Goal: Communication & Community: Answer question/provide support

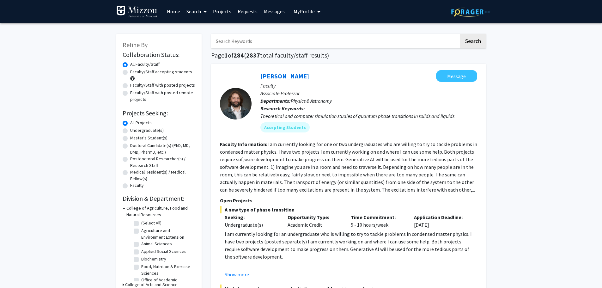
click at [303, 8] on span "My Profile" at bounding box center [303, 11] width 21 height 6
click at [222, 13] on link "Projects" at bounding box center [222, 11] width 25 height 22
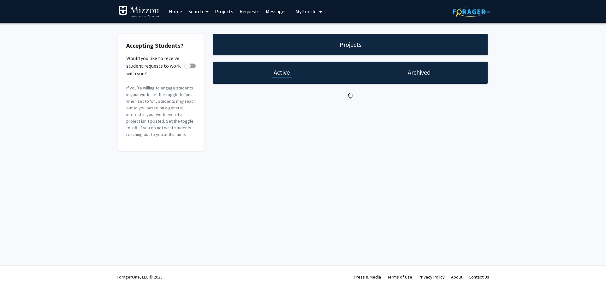
checkbox input "true"
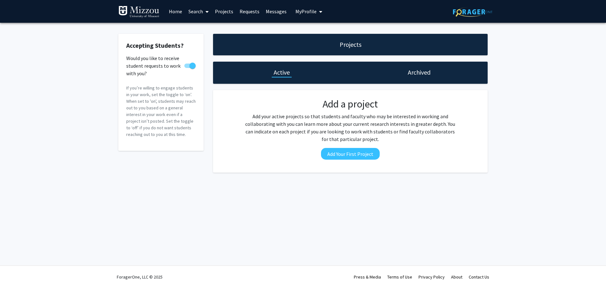
click at [189, 12] on link "Search" at bounding box center [198, 11] width 27 height 22
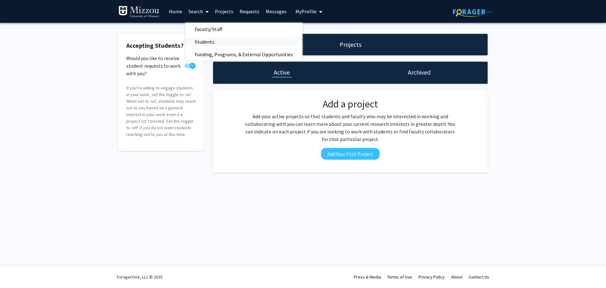
click at [204, 43] on span "Students" at bounding box center [204, 41] width 39 height 13
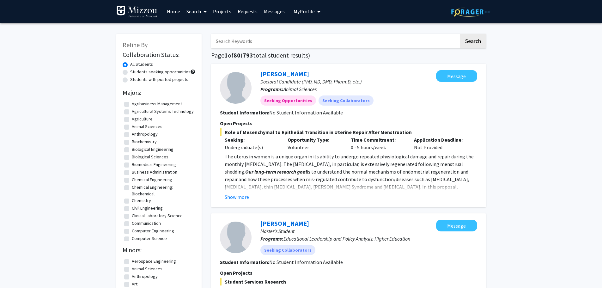
click at [130, 73] on label "Students seeking opportunities" at bounding box center [160, 72] width 60 height 7
click at [130, 73] on input "Students seeking opportunities" at bounding box center [132, 71] width 4 height 4
radio input "true"
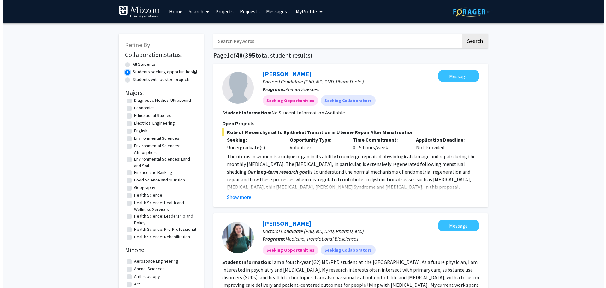
scroll to position [157, 0]
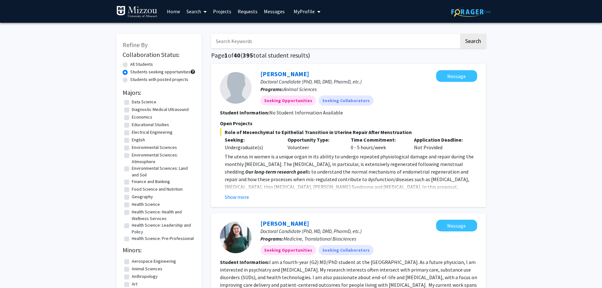
click at [132, 128] on label "Educational Studies" at bounding box center [150, 124] width 37 height 7
click at [132, 125] on input "Educational Studies" at bounding box center [134, 123] width 4 height 4
checkbox input "true"
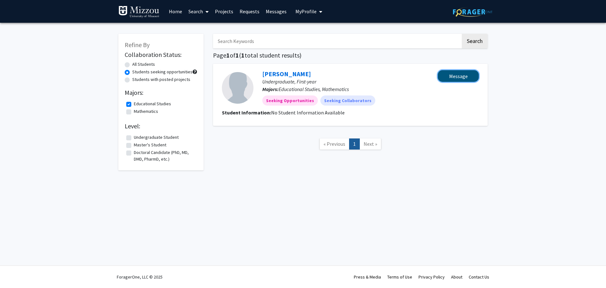
click at [452, 79] on button "Message" at bounding box center [458, 76] width 41 height 12
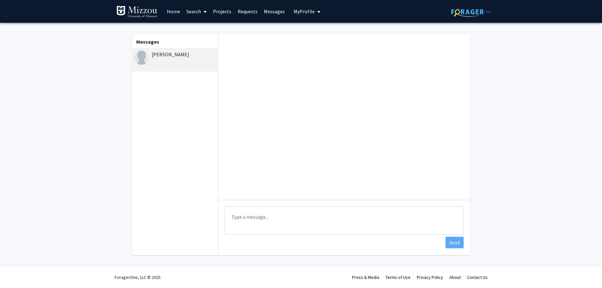
click at [251, 216] on textarea "Type a message" at bounding box center [344, 220] width 239 height 28
paste textarea ", I am looking to hire a student hourly to help [PERSON_NAME] (from our assessm…"
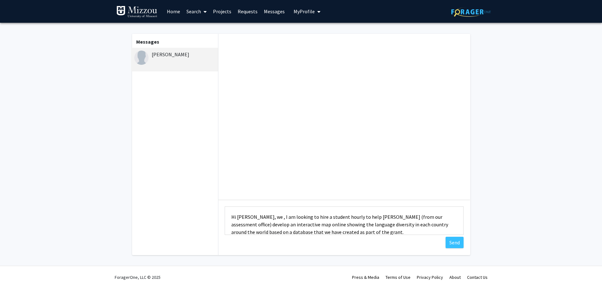
scroll to position [1, 0]
click at [268, 216] on textarea "Hi [PERSON_NAME], we , I am looking to hire a student hourly to help [PERSON_NA…" at bounding box center [344, 220] width 239 height 28
drag, startPoint x: 337, startPoint y: 215, endPoint x: 343, endPoint y: 215, distance: 5.7
click at [343, 215] on textarea "Hi [PERSON_NAME], I am looking to hire a student hourly to help [PERSON_NAME] (…" at bounding box center [344, 220] width 239 height 28
click at [352, 219] on textarea "Hi [PERSON_NAME], I am looking to hire a student hourly to help [PERSON_NAME] (…" at bounding box center [344, 220] width 239 height 28
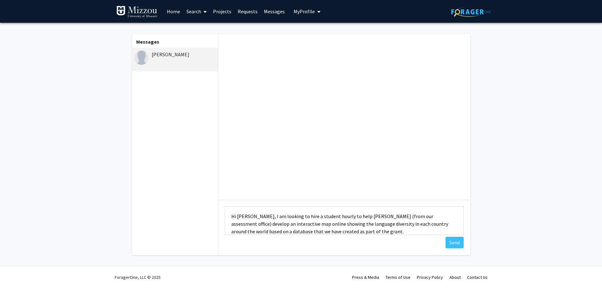
drag, startPoint x: 352, startPoint y: 215, endPoint x: 442, endPoint y: 214, distance: 90.3
click at [450, 217] on textarea "Hi [PERSON_NAME], I am looking to hire a student hourly to help [PERSON_NAME] (…" at bounding box center [344, 220] width 239 height 28
click at [355, 228] on textarea "Hi [PERSON_NAME], I am looking to hire a student hourly to help develop an inte…" at bounding box center [344, 220] width 239 height 28
type textarea "Hi [PERSON_NAME], I am looking to hire a student hourly this semester to help d…"
click at [446, 243] on button "Send" at bounding box center [454, 242] width 18 height 11
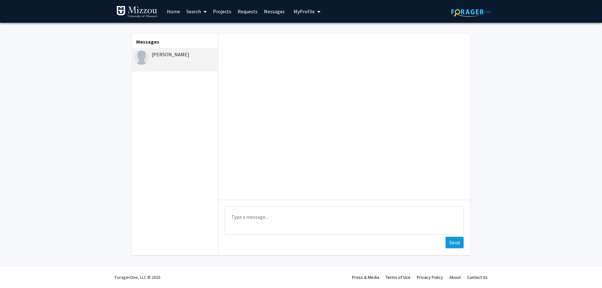
scroll to position [0, 0]
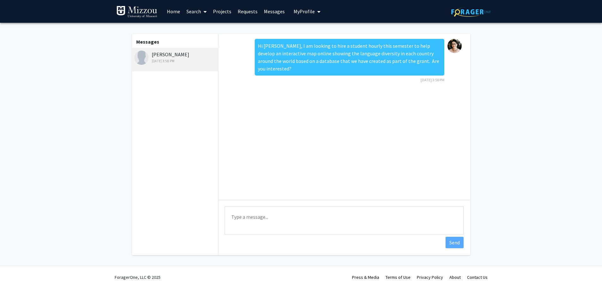
click at [207, 11] on link "Search" at bounding box center [196, 11] width 27 height 22
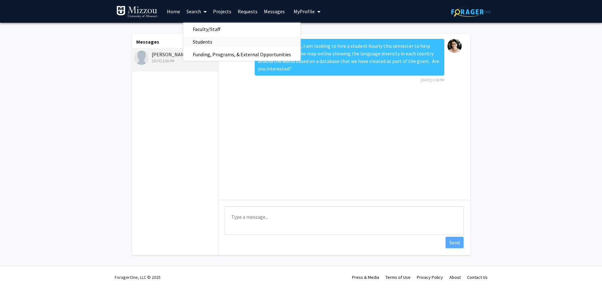
click at [203, 43] on span "Students" at bounding box center [202, 41] width 39 height 13
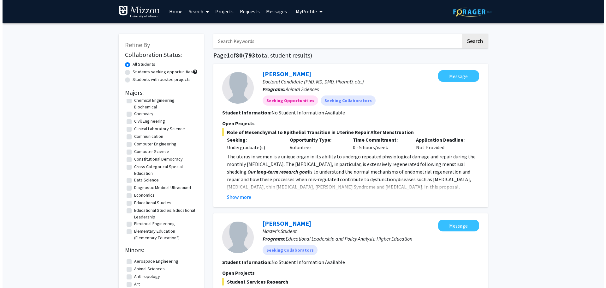
scroll to position [95, 0]
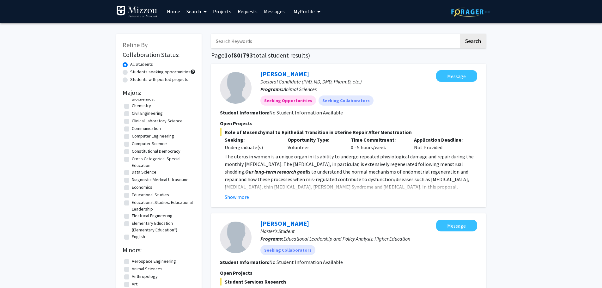
click at [132, 209] on label "Educational Studies: Educational Leadership" at bounding box center [163, 205] width 62 height 13
click at [132, 203] on input "Educational Studies: Educational Leadership" at bounding box center [134, 201] width 4 height 4
checkbox input "true"
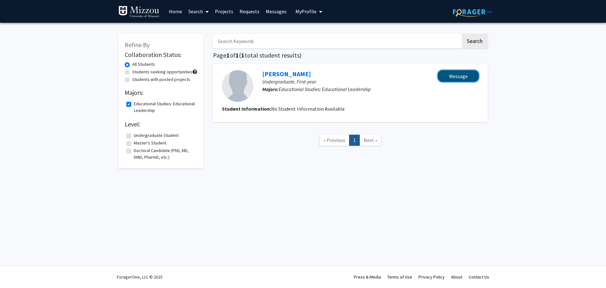
click at [454, 78] on button "Message" at bounding box center [458, 76] width 41 height 12
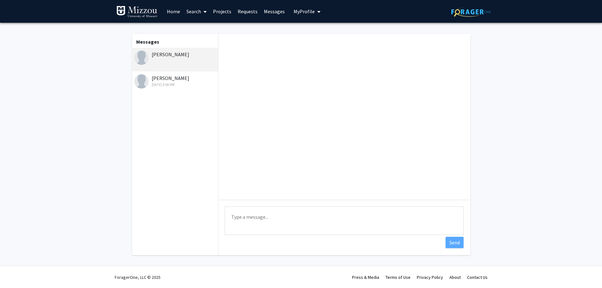
click at [244, 219] on textarea "Type a message" at bounding box center [344, 220] width 239 height 28
paste textarea ", I am looking to hire a student hourly to help [PERSON_NAME] (from our assessm…"
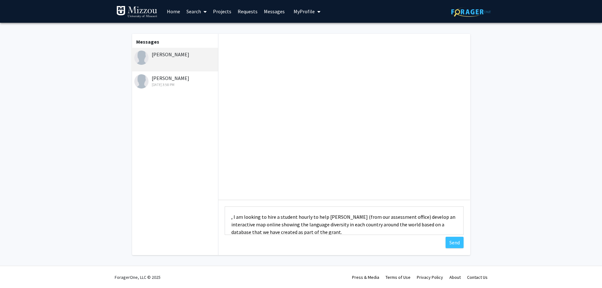
scroll to position [1, 0]
click at [229, 216] on textarea ", I am looking to hire a student hourly to help [PERSON_NAME] (from our assessm…" at bounding box center [344, 220] width 239 height 28
type textarea "Hi [PERSON_NAME], I am looking to hire a student hourly to help [PERSON_NAME] (…"
click at [450, 243] on button "Send" at bounding box center [454, 242] width 18 height 11
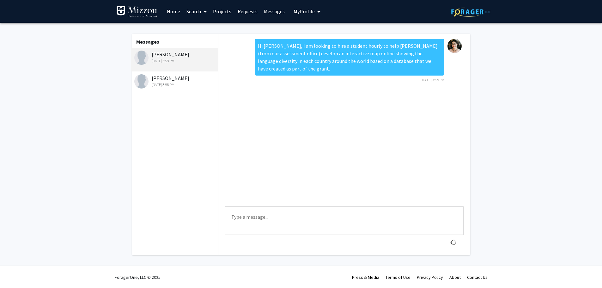
scroll to position [0, 0]
click at [218, 12] on link "Projects" at bounding box center [222, 11] width 25 height 22
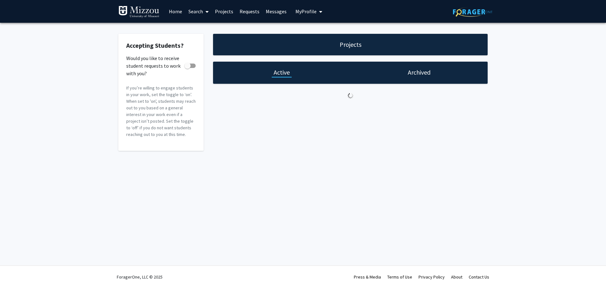
checkbox input "true"
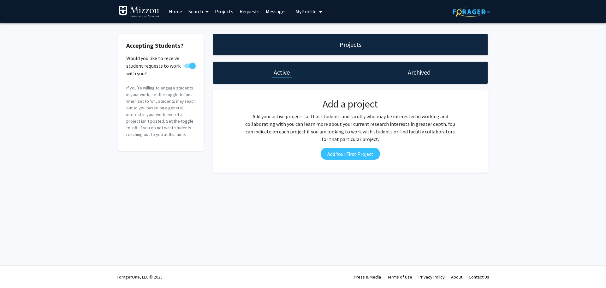
click at [198, 12] on link "Search" at bounding box center [198, 11] width 27 height 22
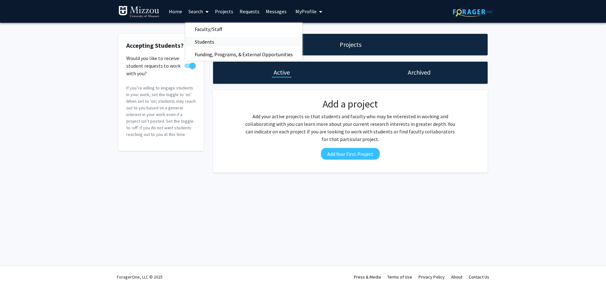
click at [202, 44] on span "Students" at bounding box center [204, 41] width 39 height 13
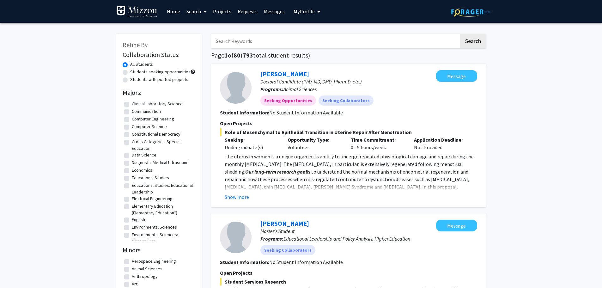
scroll to position [126, 0]
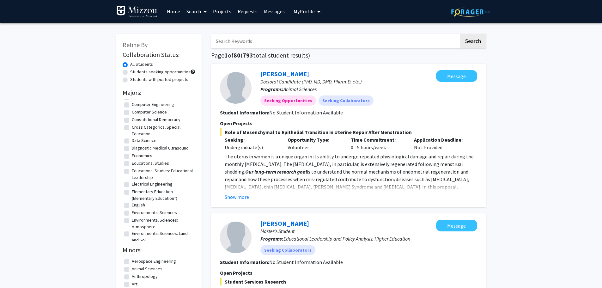
click at [132, 132] on label "Cross Categorical Special Education" at bounding box center [163, 130] width 62 height 13
click at [132, 128] on input "Cross Categorical Special Education" at bounding box center [134, 126] width 4 height 4
checkbox input "true"
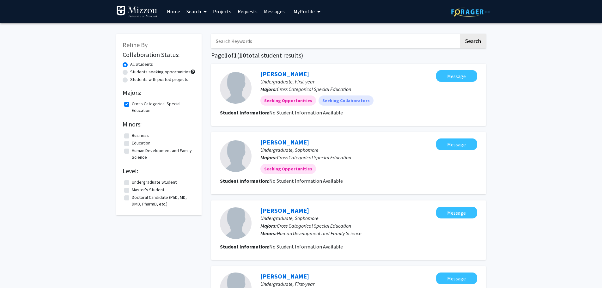
click at [130, 73] on label "Students seeking opportunities" at bounding box center [160, 72] width 60 height 7
click at [130, 73] on input "Students seeking opportunities" at bounding box center [132, 71] width 4 height 4
radio input "true"
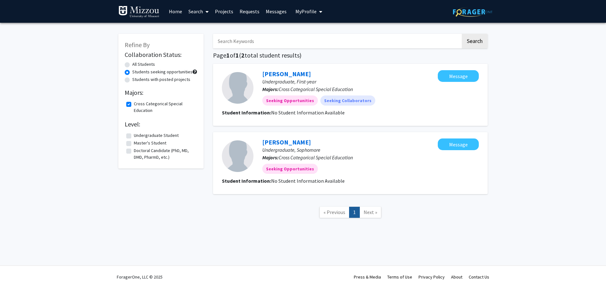
click at [134, 105] on label "Cross Categorical Special Education" at bounding box center [165, 106] width 62 height 13
click at [134, 105] on input "Cross Categorical Special Education" at bounding box center [136, 102] width 4 height 4
checkbox input "false"
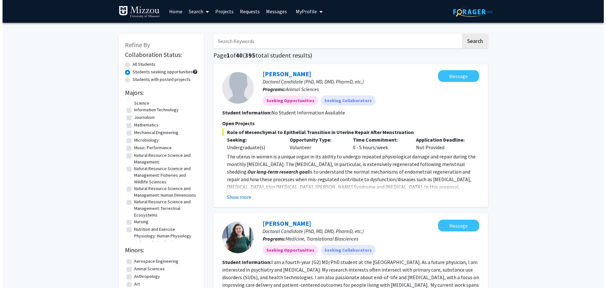
scroll to position [313, 0]
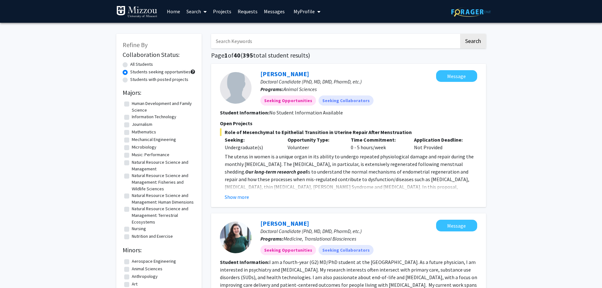
click at [132, 120] on label "Information Technology" at bounding box center [154, 116] width 45 height 7
click at [132, 117] on input "Information Technology" at bounding box center [134, 115] width 4 height 4
checkbox input "true"
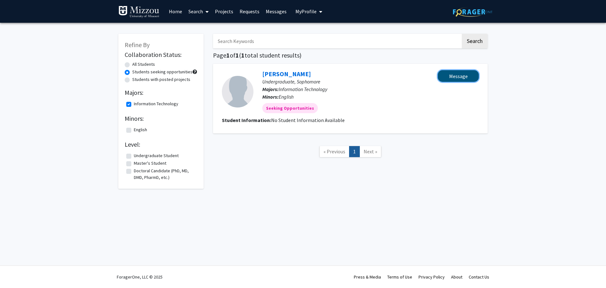
click at [450, 76] on button "Message" at bounding box center [458, 76] width 41 height 12
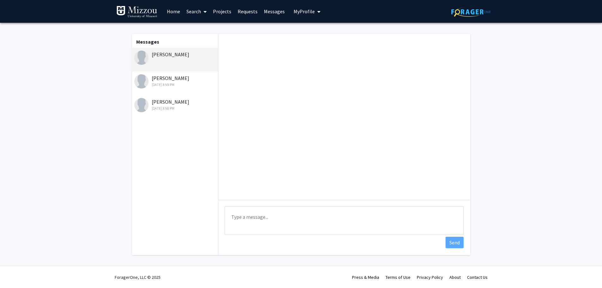
click at [243, 220] on textarea "Type a message" at bounding box center [344, 220] width 239 height 28
paste textarea ", I am looking to hire a student hourly to help [PERSON_NAME] (from our assessm…"
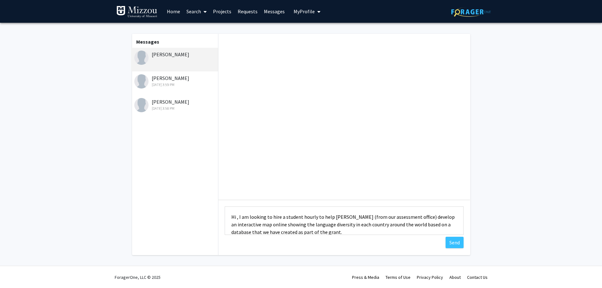
scroll to position [1, 0]
click at [236, 217] on textarea "Hi , I am looking to hire a student hourly to help [PERSON_NAME] (from our asse…" at bounding box center [344, 220] width 239 height 28
type textarea "Hi [PERSON_NAME], I am looking to hire a student hourly to help [PERSON_NAME] (…"
click at [449, 242] on button "Send" at bounding box center [454, 242] width 18 height 11
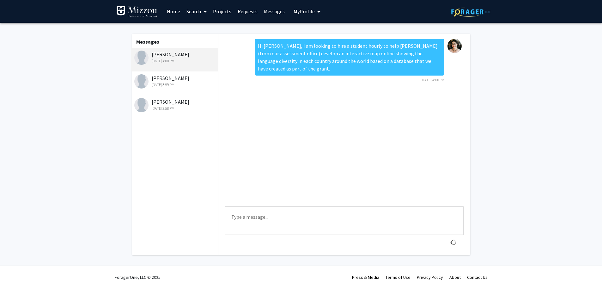
scroll to position [0, 0]
click at [204, 11] on icon at bounding box center [204, 11] width 3 height 5
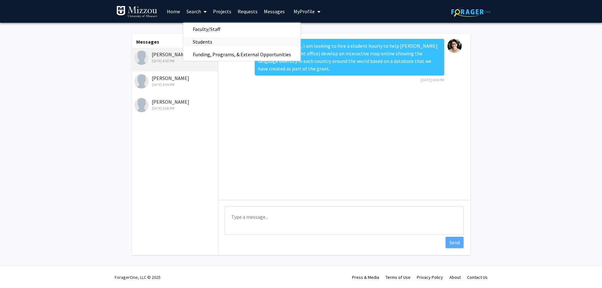
click at [204, 41] on span "Students" at bounding box center [202, 41] width 39 height 13
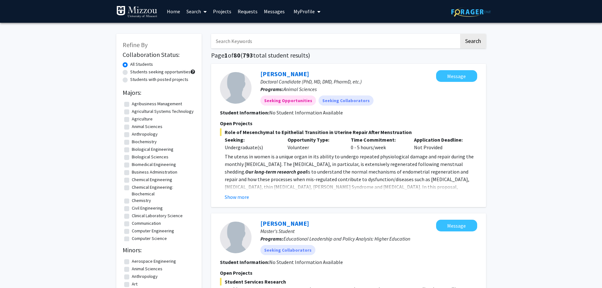
click at [138, 74] on label "Students seeking opportunities" at bounding box center [160, 72] width 60 height 7
click at [134, 73] on input "Students seeking opportunities" at bounding box center [132, 71] width 4 height 4
radio input "true"
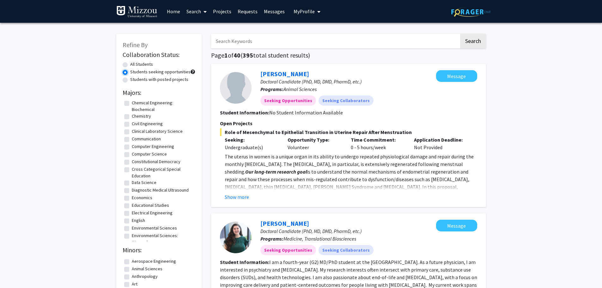
scroll to position [85, 0]
click at [132, 149] on label "Computer Science" at bounding box center [149, 146] width 35 height 7
click at [132, 147] on input "Computer Science" at bounding box center [134, 145] width 4 height 4
checkbox input "true"
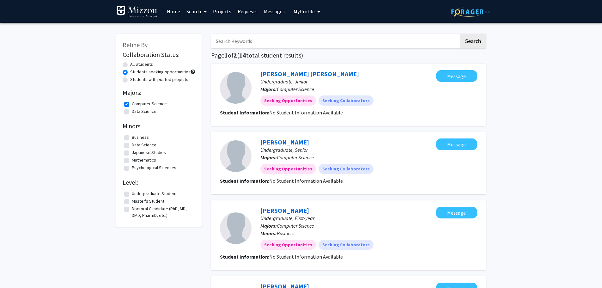
click at [132, 111] on label "Data Science" at bounding box center [144, 111] width 25 height 7
click at [132, 111] on input "Data Science" at bounding box center [134, 110] width 4 height 4
checkbox input "true"
click at [453, 77] on button "Message" at bounding box center [456, 76] width 41 height 12
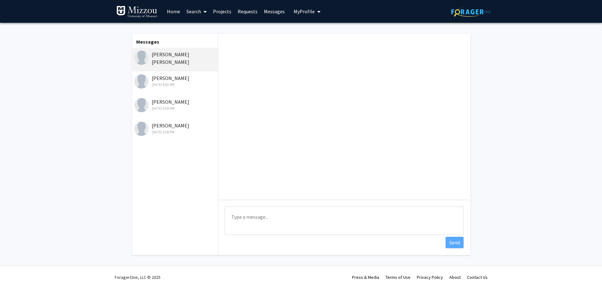
click at [266, 214] on textarea "Type a message" at bounding box center [344, 220] width 239 height 28
paste textarea ", I am looking to hire a student hourly to help [PERSON_NAME] (from our assessm…"
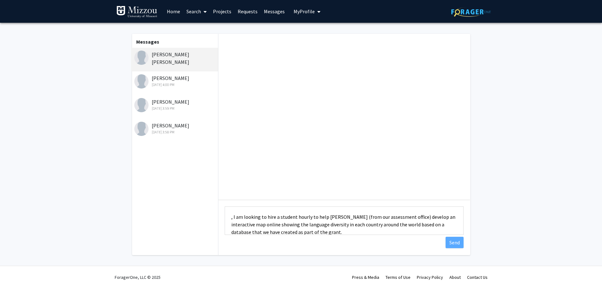
scroll to position [1, 0]
click at [233, 216] on textarea ", I am looking to hire a student hourly to help [PERSON_NAME] (from our assessm…" at bounding box center [344, 220] width 239 height 28
type textarea "Hi I am looking to hire a student hourly to help [PERSON_NAME] (from our assess…"
click at [454, 245] on button "Send" at bounding box center [454, 242] width 18 height 11
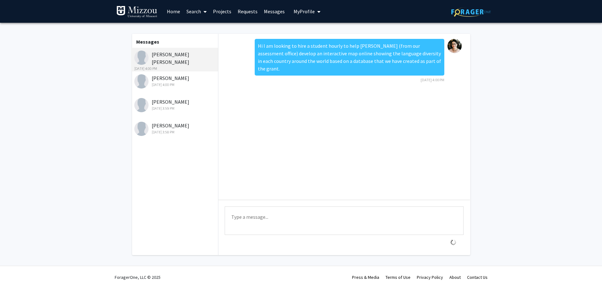
scroll to position [0, 0]
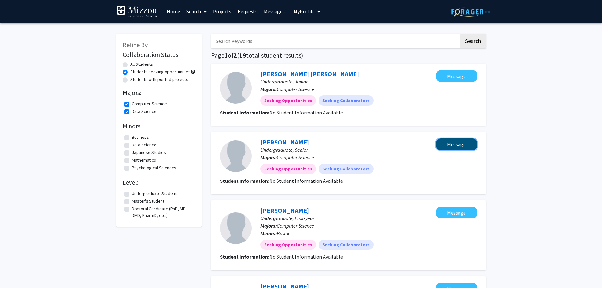
click at [453, 147] on button "Message" at bounding box center [456, 144] width 41 height 12
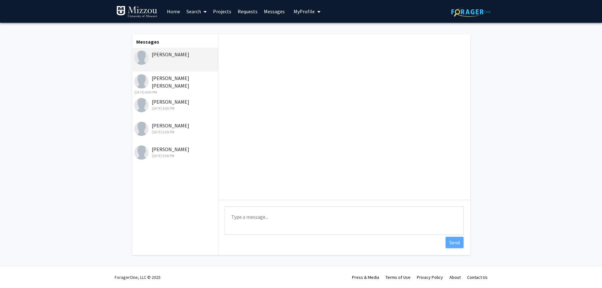
click at [278, 212] on textarea "Type a message" at bounding box center [344, 220] width 239 height 28
paste textarea ", I am looking to hire a student hourly to help [PERSON_NAME] (from our assessm…"
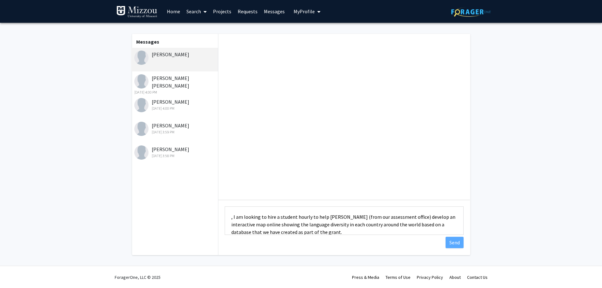
scroll to position [1, 0]
click at [230, 216] on textarea ", I am looking to hire a student hourly to help [PERSON_NAME] (from our assessm…" at bounding box center [344, 220] width 239 height 28
type textarea "Hi, I am looking to hire a student hourly to help [PERSON_NAME] (from our asses…"
click at [453, 242] on button "Send" at bounding box center [454, 242] width 18 height 11
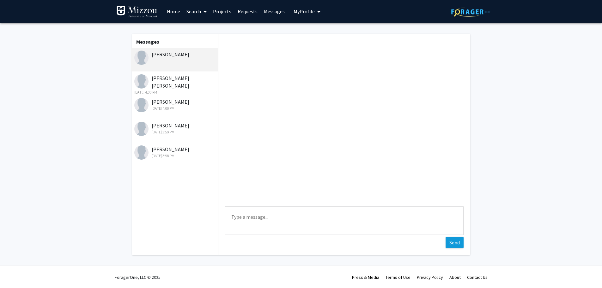
scroll to position [0, 0]
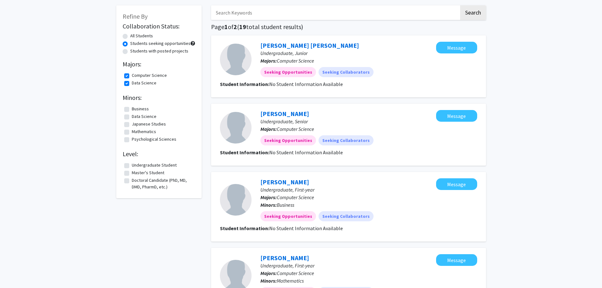
scroll to position [95, 0]
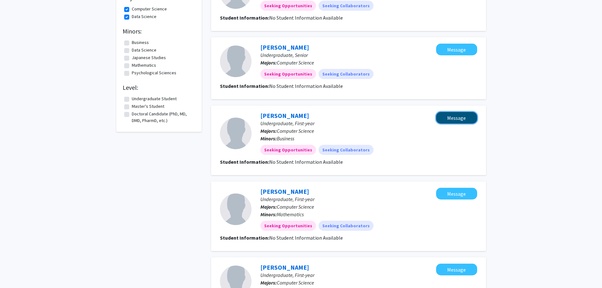
click at [456, 119] on button "Message" at bounding box center [456, 118] width 41 height 12
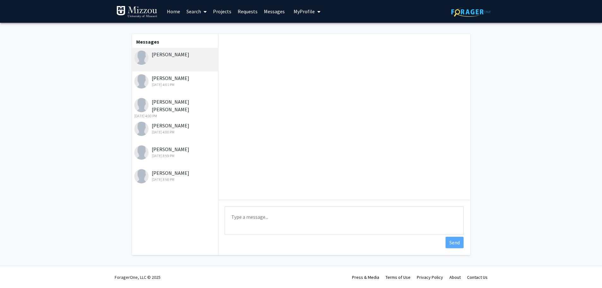
click at [256, 219] on textarea "Type a message" at bounding box center [344, 220] width 239 height 28
paste textarea ", I am looking to hire a student hourly to help [PERSON_NAME] (from our assessm…"
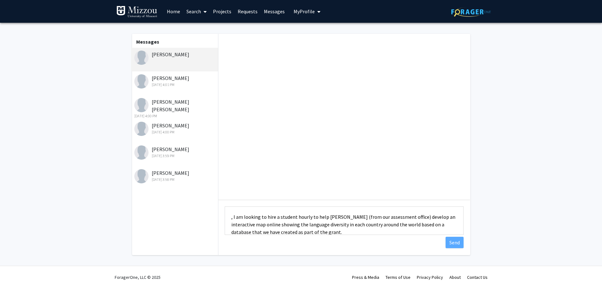
scroll to position [1, 0]
click at [230, 217] on textarea ", I am looking to hire a student hourly to help [PERSON_NAME] (from our assessm…" at bounding box center [344, 220] width 239 height 28
type textarea "Hi, I am looking to hire a student hourly to help [PERSON_NAME] (from our asses…"
click at [451, 240] on button "Send" at bounding box center [454, 242] width 18 height 11
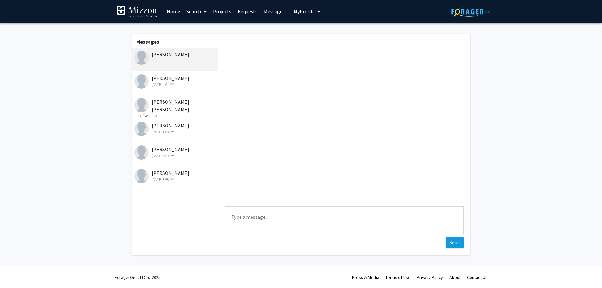
scroll to position [0, 0]
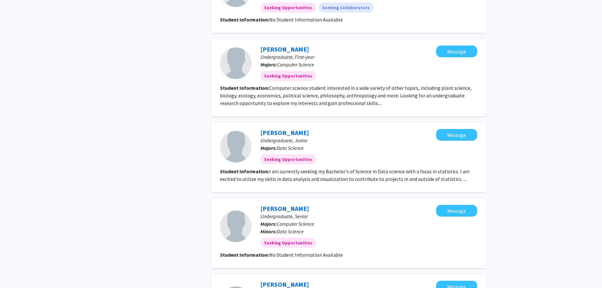
scroll to position [316, 0]
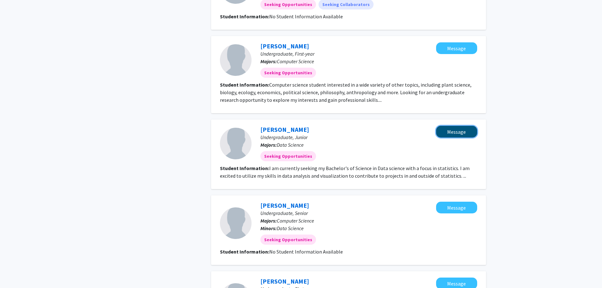
click at [454, 131] on button "Message" at bounding box center [456, 132] width 41 height 12
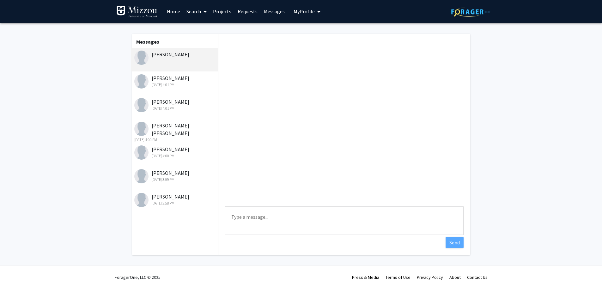
click at [261, 218] on textarea "Type a message" at bounding box center [344, 220] width 239 height 28
paste textarea ", I am looking to hire a student hourly to help [PERSON_NAME] (from our assessm…"
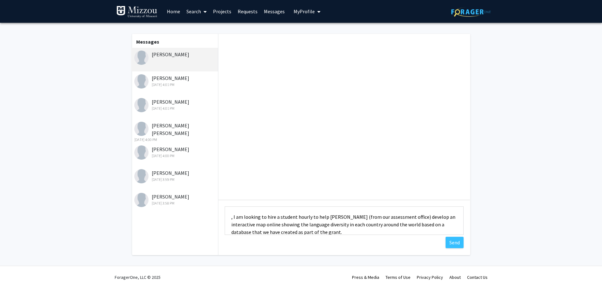
scroll to position [1, 0]
click at [231, 216] on textarea ", I am looking to hire a student hourly to help [PERSON_NAME] (from our assessm…" at bounding box center [344, 220] width 239 height 28
type textarea "Hi, I am looking to hire a student hourly to help [PERSON_NAME] (from our asses…"
click at [458, 246] on button "Send" at bounding box center [454, 242] width 18 height 11
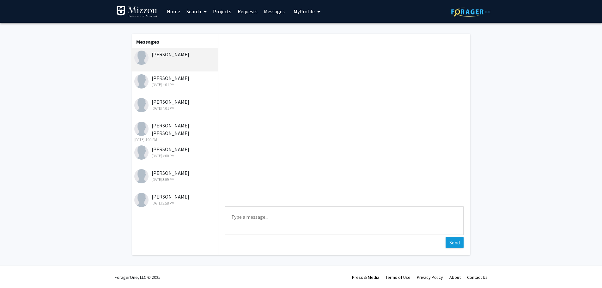
scroll to position [0, 0]
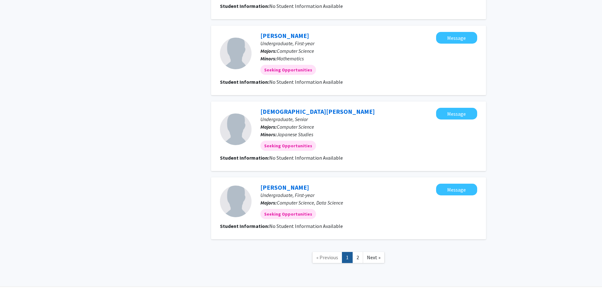
scroll to position [582, 0]
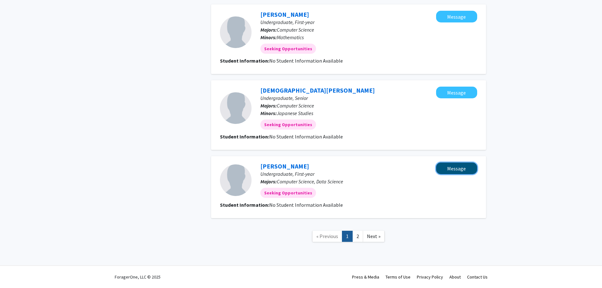
click at [446, 169] on button "Message" at bounding box center [456, 168] width 41 height 12
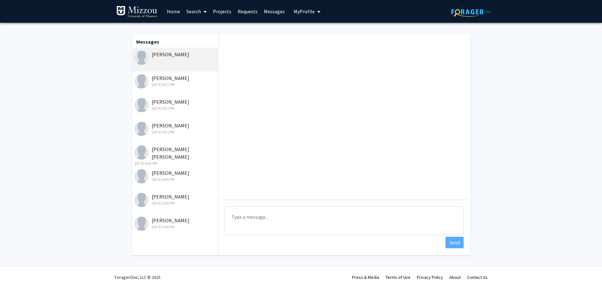
click at [263, 214] on textarea "Type a message" at bounding box center [344, 220] width 239 height 28
paste textarea ", I am looking to hire a student hourly to help [PERSON_NAME] (from our assessm…"
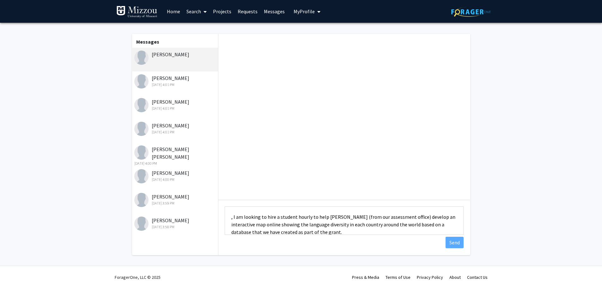
scroll to position [1, 0]
click at [231, 215] on textarea ", I am looking to hire a student hourly to help [PERSON_NAME] (from our assessm…" at bounding box center [344, 220] width 239 height 28
click at [346, 232] on textarea "Hi, I am looking to hire a student hourly to help [PERSON_NAME] (from our asses…" at bounding box center [344, 220] width 239 height 28
drag, startPoint x: 343, startPoint y: 229, endPoint x: 224, endPoint y: 210, distance: 120.6
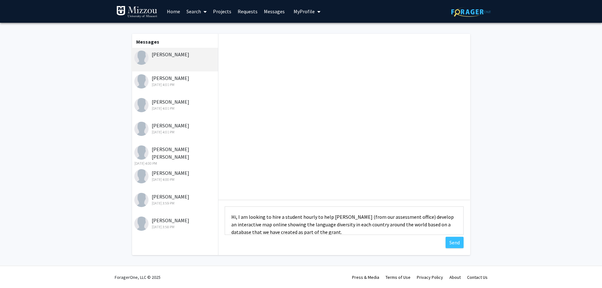
click at [224, 210] on div "Type a message Hi, I am looking to hire a student hourly to help [PERSON_NAME] …" at bounding box center [343, 221] width 251 height 43
click at [350, 232] on textarea "Hi, I am looking to hire a student hourly to help [PERSON_NAME] (from our asses…" at bounding box center [344, 220] width 239 height 28
type textarea "Hi, I am looking to hire a student hourly to help [PERSON_NAME] (from our asses…"
click at [451, 245] on button "Send" at bounding box center [454, 242] width 18 height 11
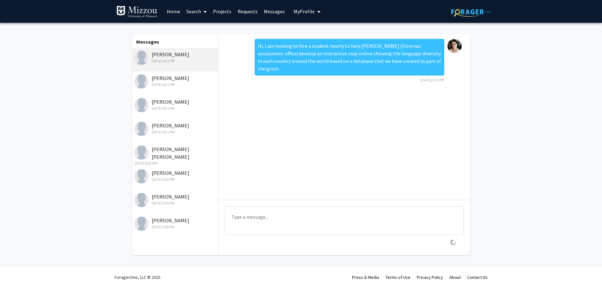
scroll to position [0, 0]
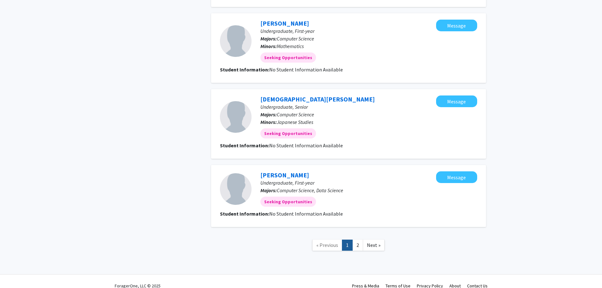
scroll to position [582, 0]
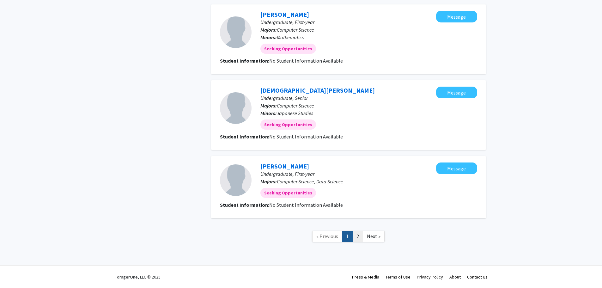
click at [358, 237] on link "2" at bounding box center [357, 236] width 11 height 11
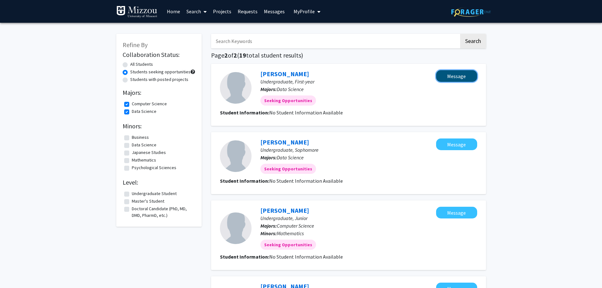
click at [460, 76] on button "Message" at bounding box center [456, 76] width 41 height 12
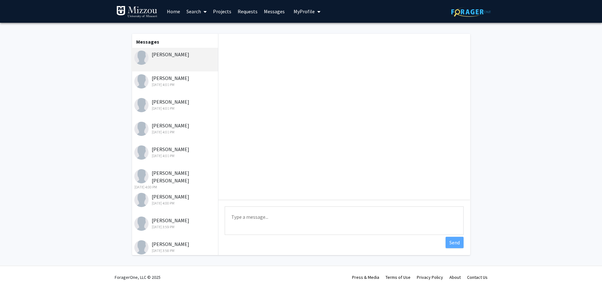
click at [240, 218] on textarea "Type a message" at bounding box center [344, 220] width 239 height 28
paste textarea "Hi, I am looking to hire a student hourly to help [PERSON_NAME] (from our asses…"
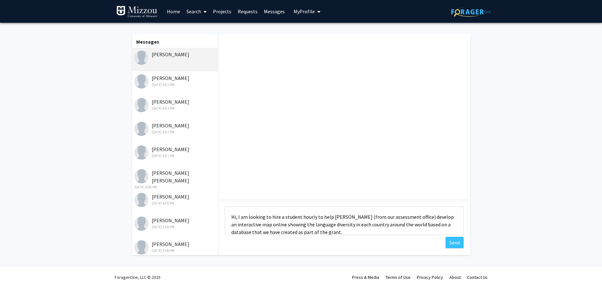
scroll to position [1, 0]
type textarea "Hi, I am looking to hire a student hourly to help [PERSON_NAME] (from our asses…"
click at [452, 240] on button "Send" at bounding box center [454, 242] width 18 height 11
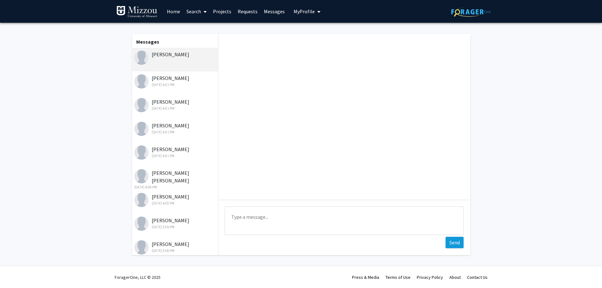
scroll to position [0, 0]
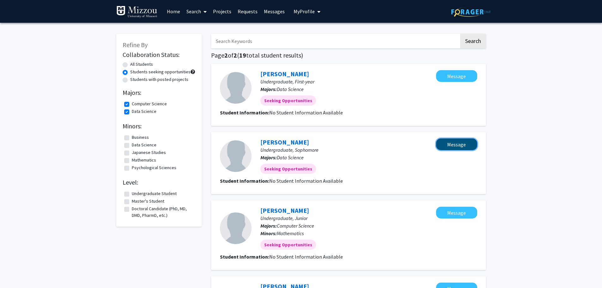
click at [457, 148] on button "Message" at bounding box center [456, 144] width 41 height 12
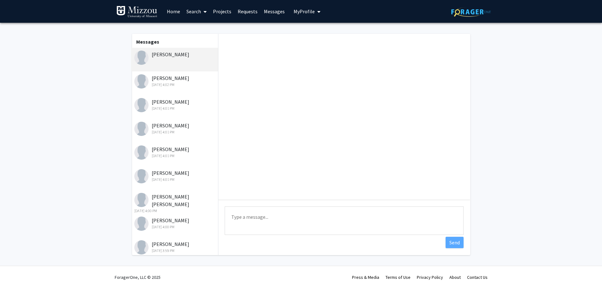
click at [272, 218] on textarea "Type a message" at bounding box center [344, 220] width 239 height 28
paste textarea "Hi, I am looking to hire a student hourly to help [PERSON_NAME] (from our asses…"
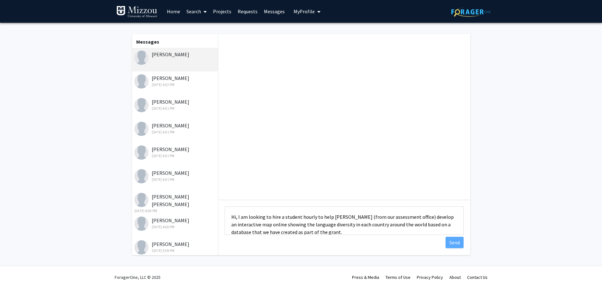
scroll to position [1, 0]
type textarea "Hi, I am looking to hire a student hourly to help [PERSON_NAME] (from our asses…"
click at [448, 242] on button "Send" at bounding box center [454, 242] width 18 height 11
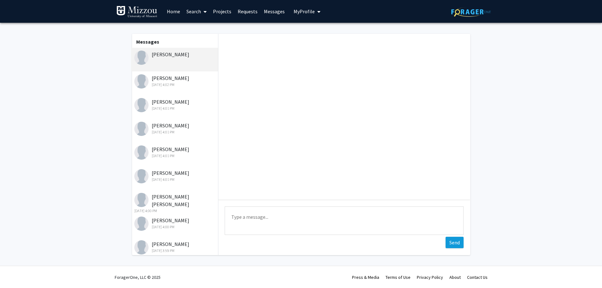
scroll to position [0, 0]
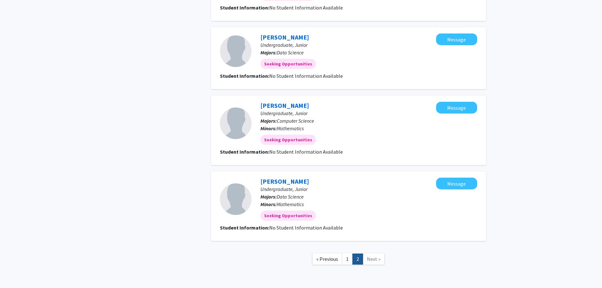
scroll to position [499, 0]
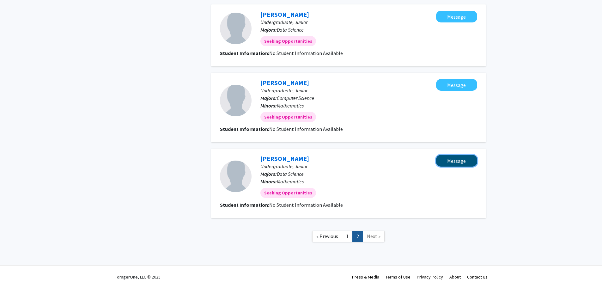
click at [448, 164] on button "Message" at bounding box center [456, 161] width 41 height 12
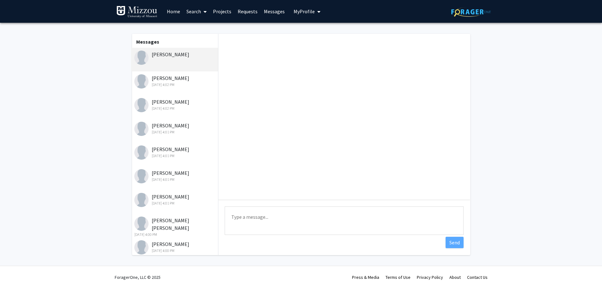
click at [300, 214] on textarea "Type a message" at bounding box center [344, 220] width 239 height 28
paste textarea "Hi, I am looking to hire a student hourly to help [PERSON_NAME] (from our asses…"
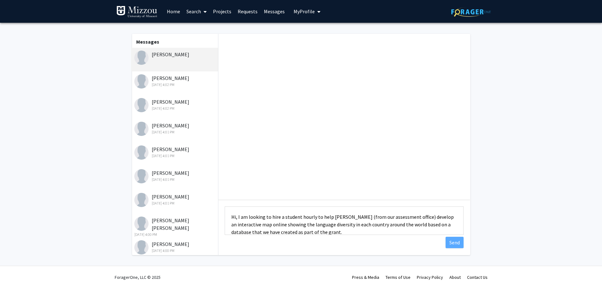
scroll to position [1, 0]
type textarea "Hi, I am looking to hire a student hourly to help [PERSON_NAME] (from our asses…"
click at [458, 243] on button "Send" at bounding box center [454, 242] width 18 height 11
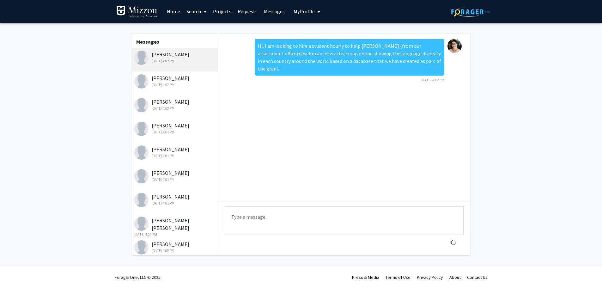
scroll to position [0, 0]
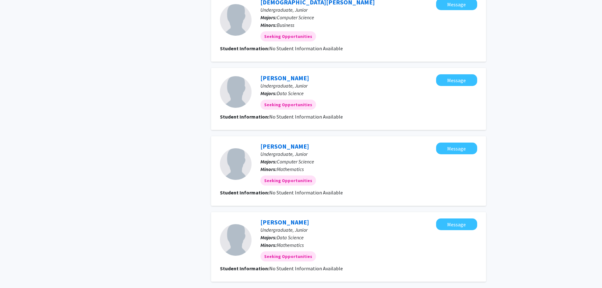
scroll to position [379, 0]
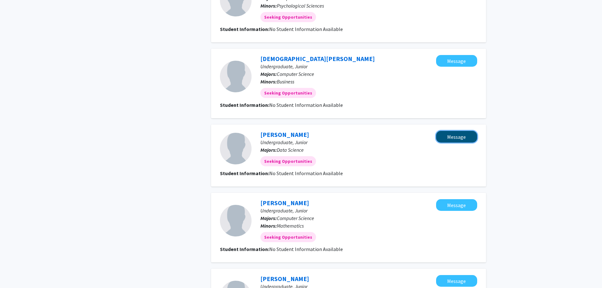
click at [456, 138] on button "Message" at bounding box center [456, 137] width 41 height 12
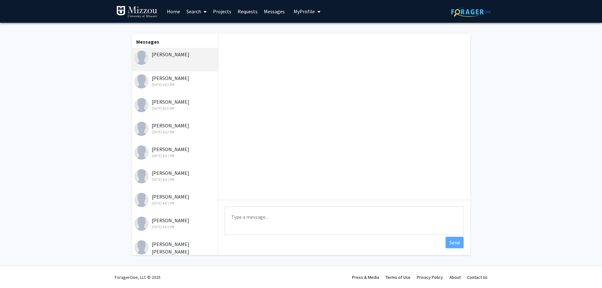
click at [290, 214] on textarea "Type a message" at bounding box center [344, 220] width 239 height 28
paste textarea "Hi, I am looking to hire a student hourly to help [PERSON_NAME] (from our asses…"
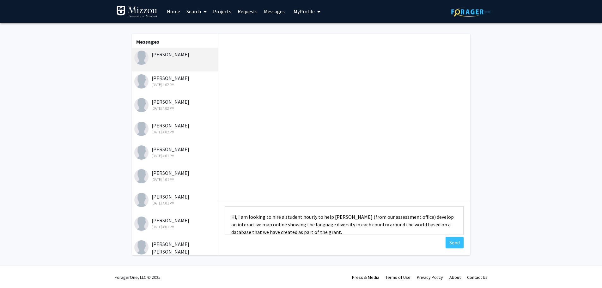
scroll to position [1, 0]
type textarea "Hi, I am looking to hire a student hourly to help [PERSON_NAME] (from our asses…"
click at [452, 241] on button "Send" at bounding box center [454, 242] width 18 height 11
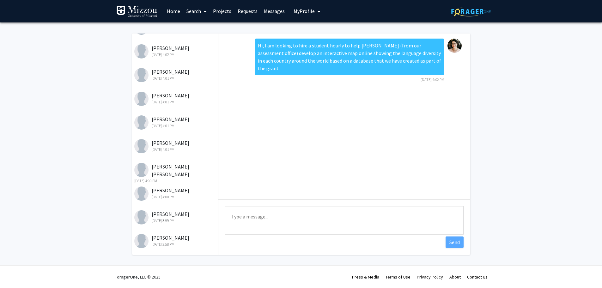
scroll to position [0, 0]
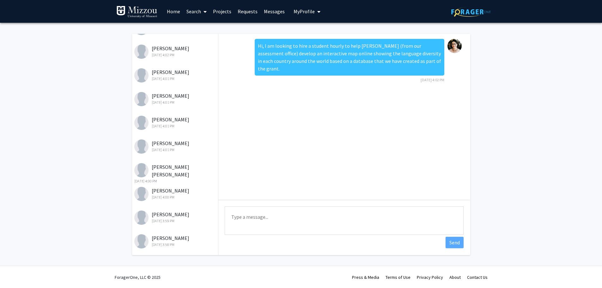
drag, startPoint x: 210, startPoint y: 186, endPoint x: 213, endPoint y: 112, distance: 73.4
click at [213, 112] on div "Messages [PERSON_NAME] [DATE] 4:02 PM [PERSON_NAME] [DATE] 4:02 PM [PERSON_NAME…" at bounding box center [174, 144] width 87 height 221
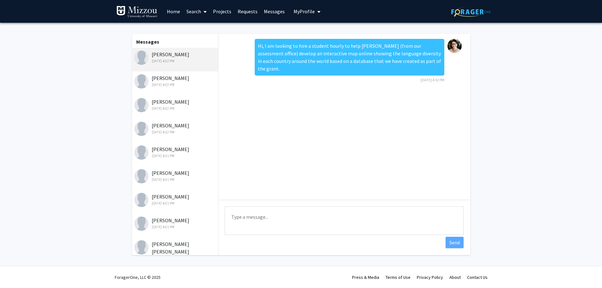
click at [201, 12] on span at bounding box center [204, 12] width 6 height 22
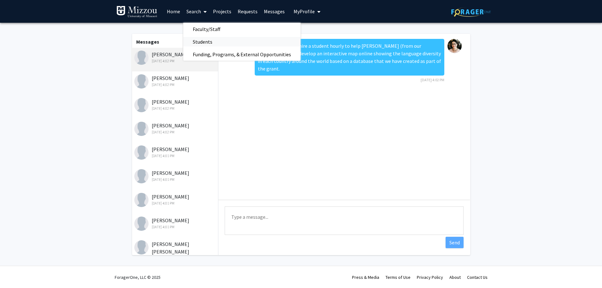
click at [203, 43] on span "Students" at bounding box center [202, 41] width 39 height 13
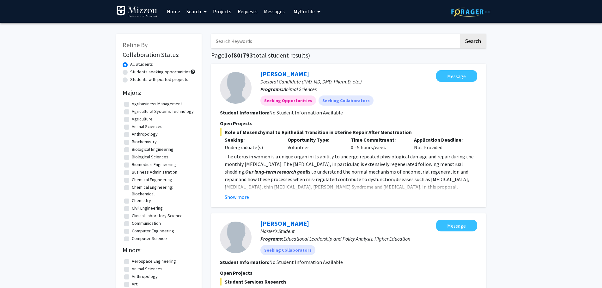
click at [132, 76] on label "Students with posted projects" at bounding box center [159, 79] width 58 height 7
click at [132, 76] on input "Students with posted projects" at bounding box center [132, 78] width 4 height 4
radio input "true"
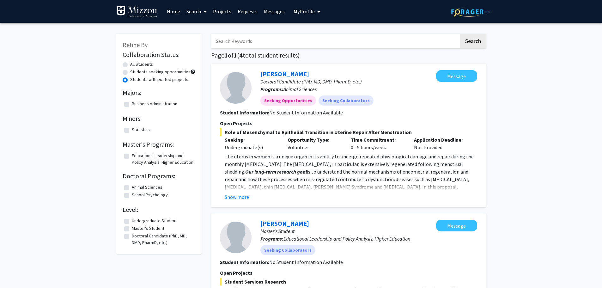
click at [132, 73] on label "Students seeking opportunities" at bounding box center [160, 72] width 60 height 7
click at [132, 73] on input "Students seeking opportunities" at bounding box center [132, 71] width 4 height 4
radio input "true"
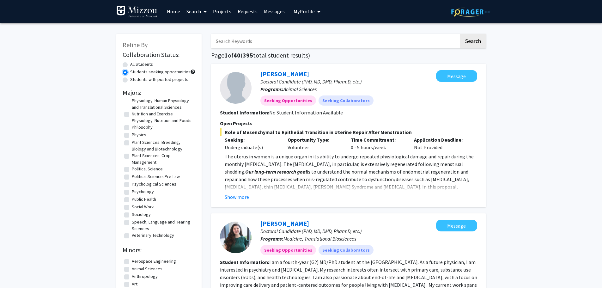
scroll to position [473, 0]
